Goal: Task Accomplishment & Management: Use online tool/utility

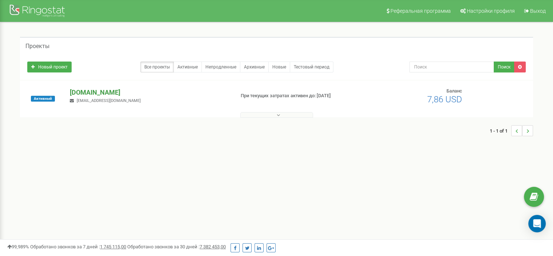
click at [97, 91] on p "[DOMAIN_NAME]" at bounding box center [149, 92] width 159 height 9
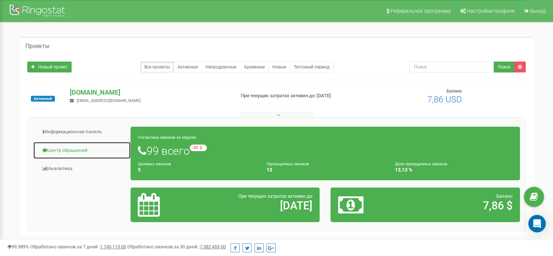
click at [79, 148] on link "Центр обращений" at bounding box center [82, 150] width 98 height 18
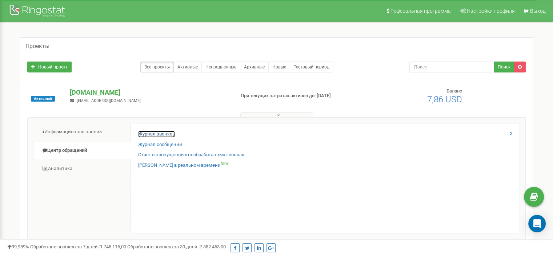
click at [156, 132] on link "Журнал звонков" at bounding box center [156, 134] width 37 height 7
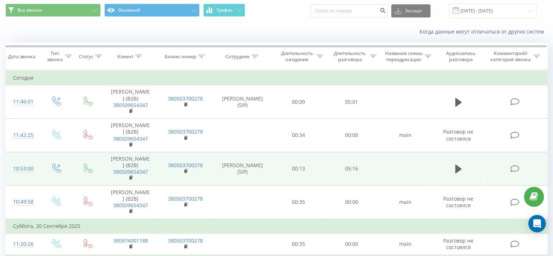
scroll to position [36, 0]
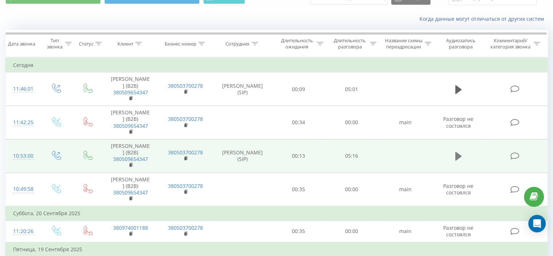
click at [459, 157] on icon at bounding box center [458, 156] width 7 height 9
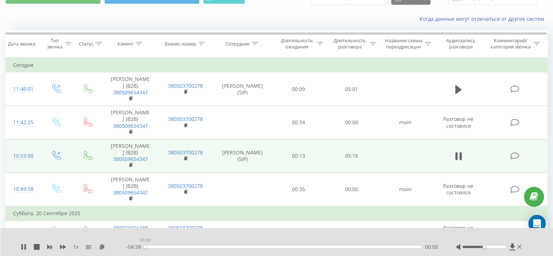
click at [145, 247] on div "00:00" at bounding box center [283, 246] width 277 height 2
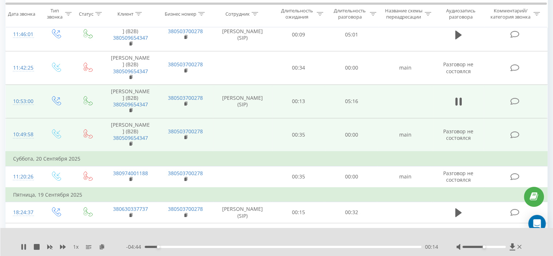
scroll to position [73, 0]
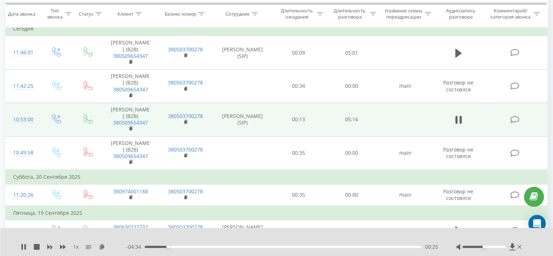
click at [159, 247] on div "00:25" at bounding box center [283, 246] width 277 height 2
click at [320, 245] on div "03:09" at bounding box center [283, 246] width 277 height 2
click at [307, 247] on div "03:13" at bounding box center [283, 246] width 277 height 2
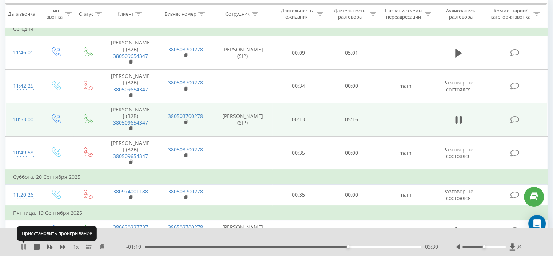
click at [22, 249] on icon at bounding box center [21, 247] width 1 height 6
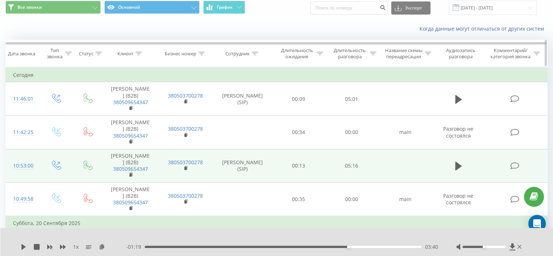
scroll to position [0, 0]
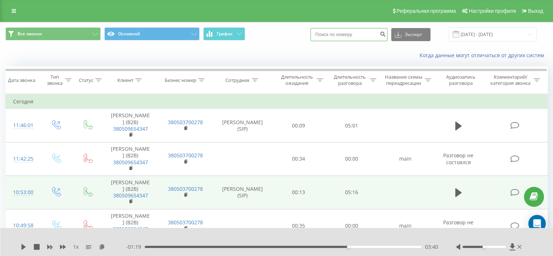
click at [342, 40] on input at bounding box center [349, 34] width 77 height 13
paste input "380935371447"
type input "380935371447"
click at [386, 34] on icon "submit" at bounding box center [383, 33] width 6 height 4
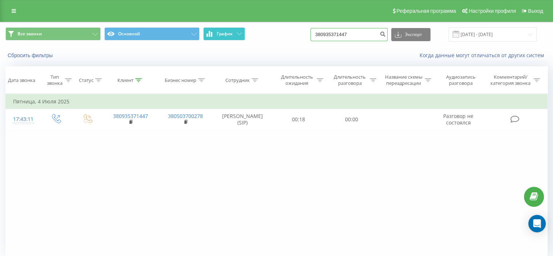
drag, startPoint x: 364, startPoint y: 32, endPoint x: 231, endPoint y: 29, distance: 133.1
click at [230, 30] on div "Все звонки Основной График 380935371447 Экспорт .csv .xls .xlsx 22.06.2025 - 22…" at bounding box center [276, 34] width 542 height 14
paste input "669964292"
type input "380669964292"
click at [388, 30] on button "submit" at bounding box center [383, 34] width 10 height 13
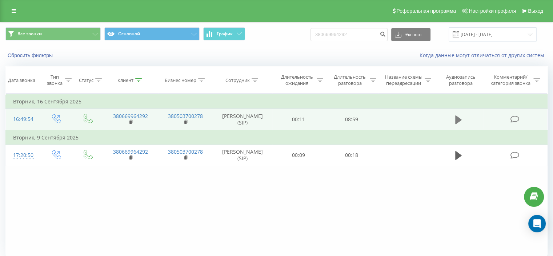
click at [459, 119] on icon at bounding box center [458, 119] width 7 height 9
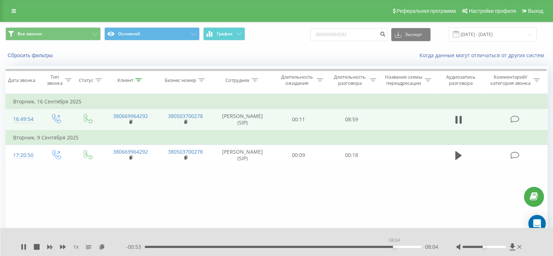
click at [394, 247] on div "08:04" at bounding box center [283, 246] width 277 height 2
click at [494, 246] on div at bounding box center [484, 246] width 43 height 2
click at [501, 246] on div at bounding box center [484, 246] width 43 height 2
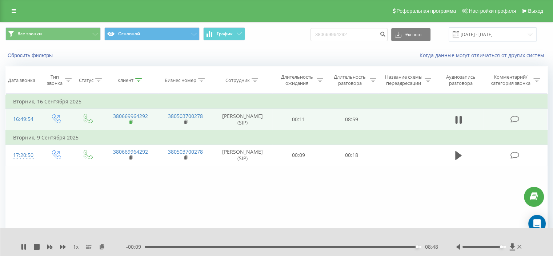
click at [130, 121] on rect at bounding box center [130, 121] width 2 height 3
